Goal: Check status: Check status

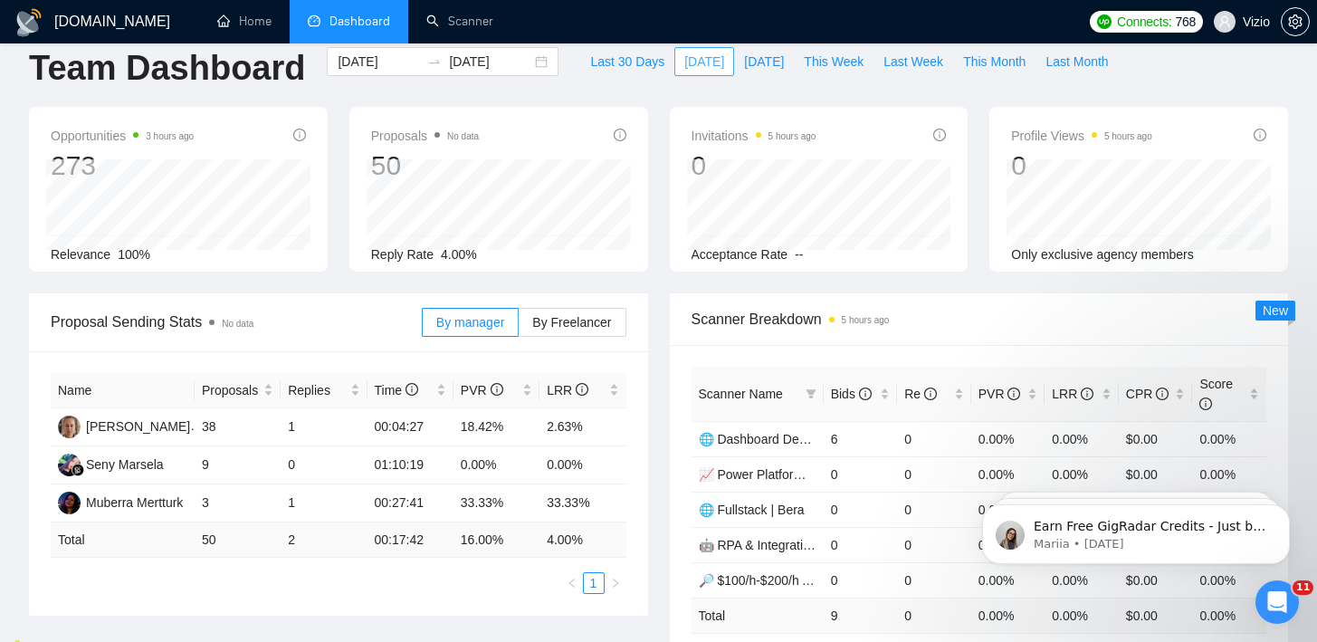
click at [684, 58] on span "[DATE]" at bounding box center [704, 62] width 40 height 20
click at [775, 57] on span "[DATE]" at bounding box center [764, 62] width 40 height 20
type input "[DATE]"
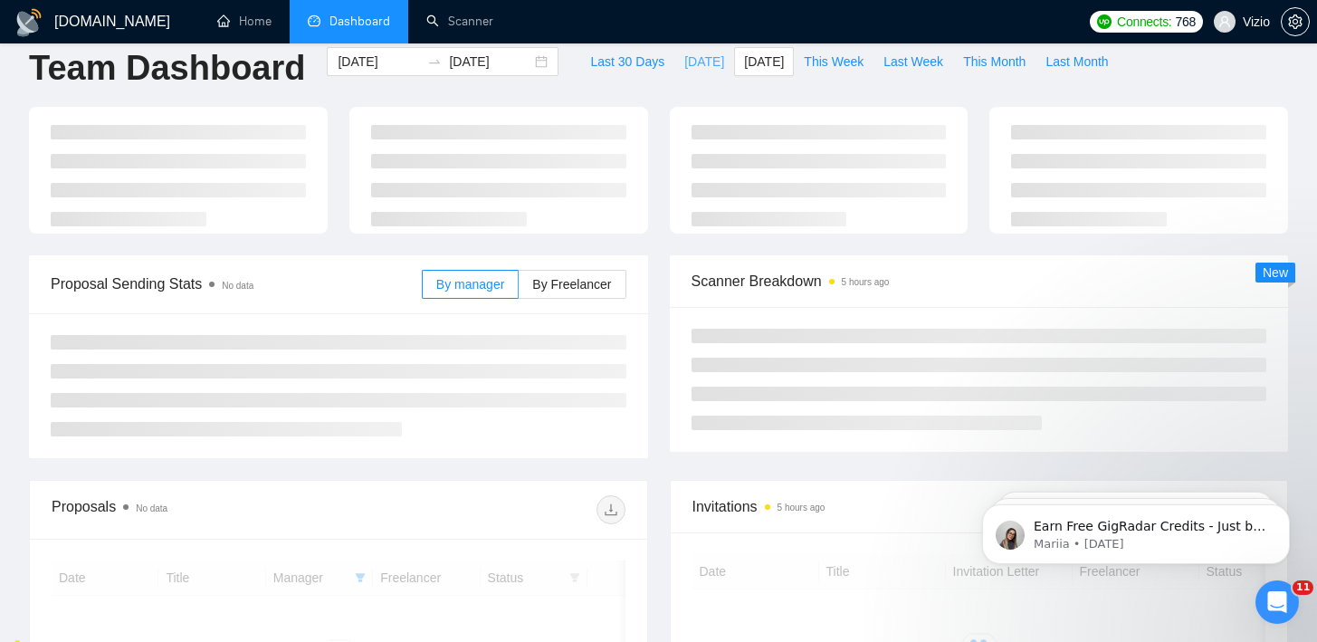
click at [696, 65] on span "[DATE]" at bounding box center [704, 62] width 40 height 20
type input "[DATE]"
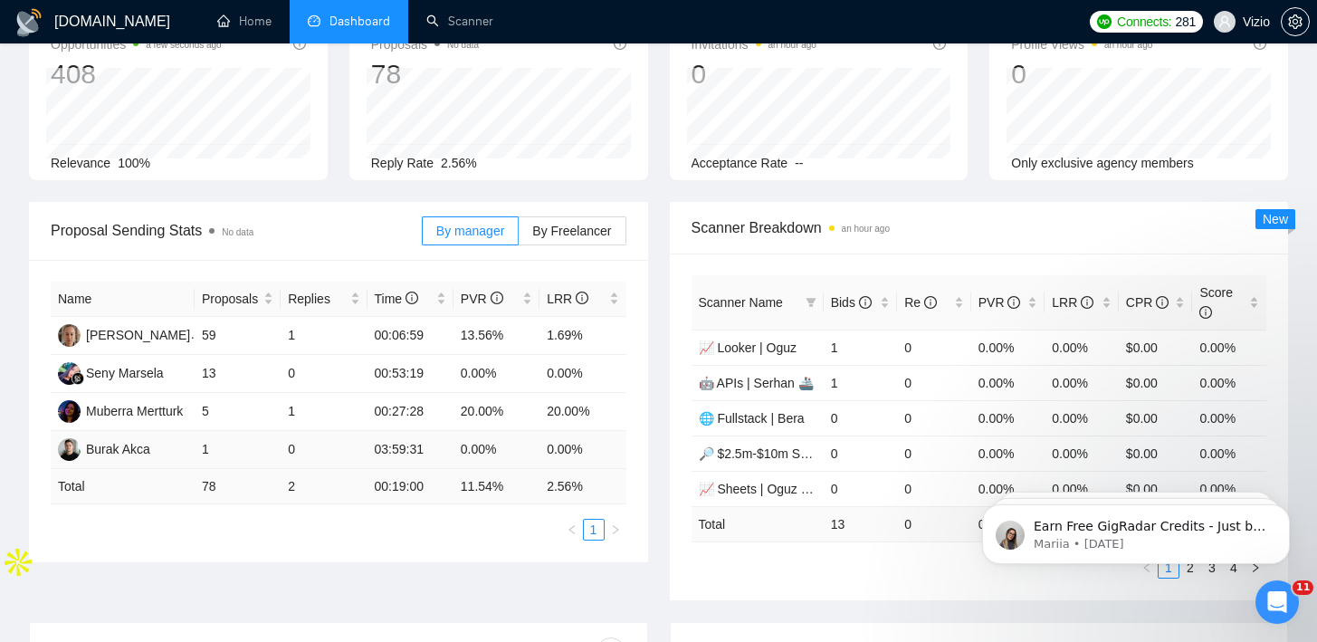
drag, startPoint x: 204, startPoint y: 454, endPoint x: 266, endPoint y: 454, distance: 62.5
click at [228, 454] on td "1" at bounding box center [238, 450] width 86 height 38
